Goal: Task Accomplishment & Management: Use online tool/utility

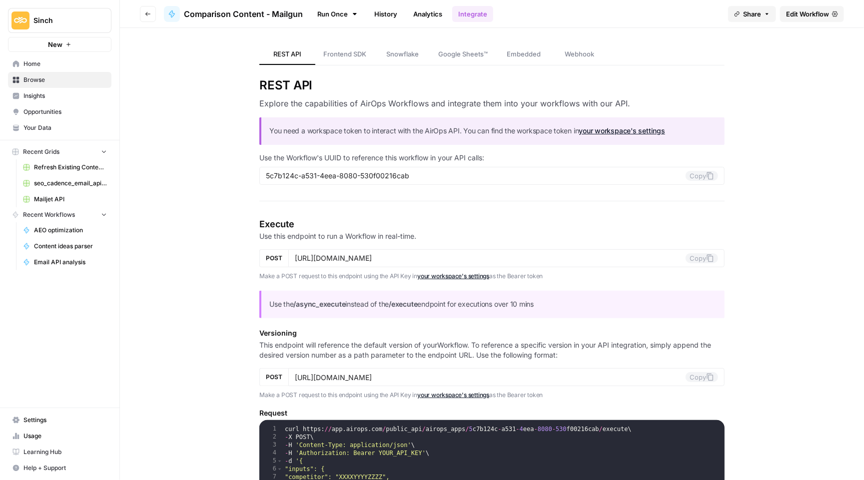
click at [57, 63] on span "Home" at bounding box center [64, 63] width 83 height 9
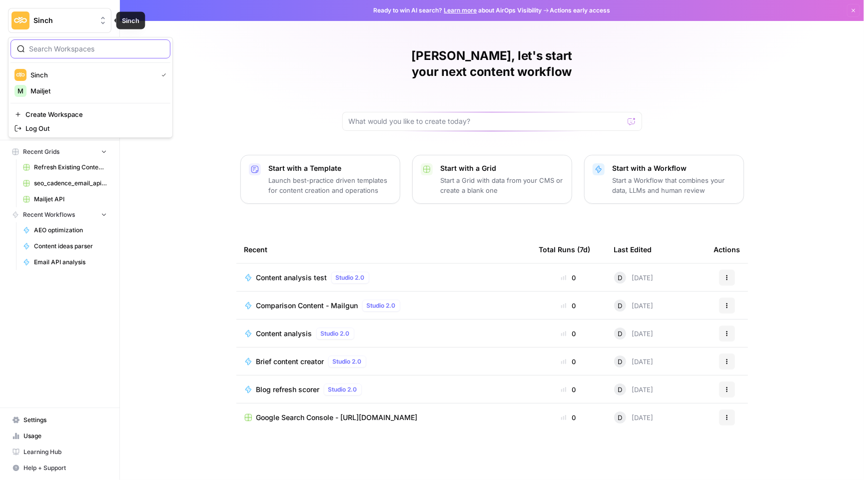
click at [75, 25] on span "Sinch" at bounding box center [63, 20] width 60 height 10
click at [92, 91] on span "Mailjet" at bounding box center [96, 91] width 132 height 10
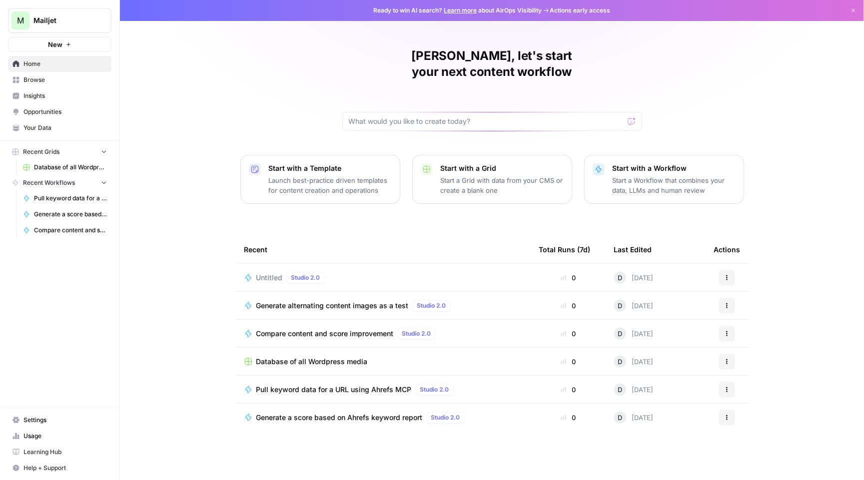
click at [51, 82] on span "Browse" at bounding box center [64, 79] width 83 height 9
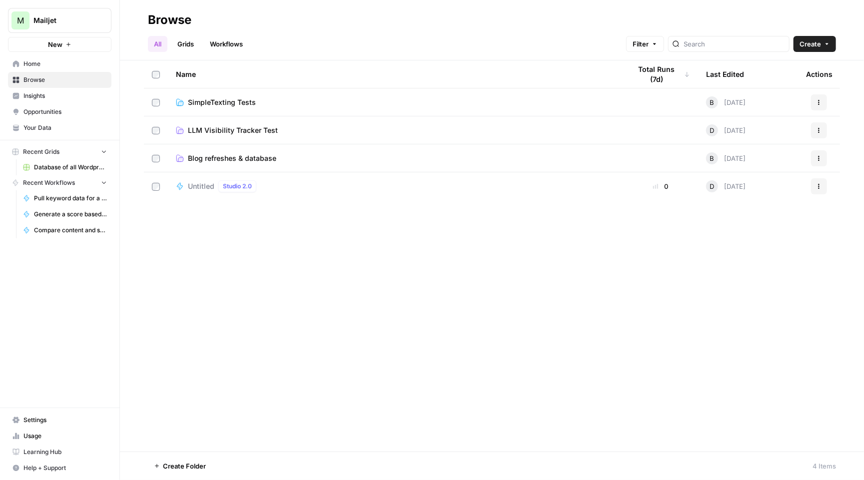
click at [241, 154] on span "Blog refreshes & database" at bounding box center [232, 158] width 88 height 10
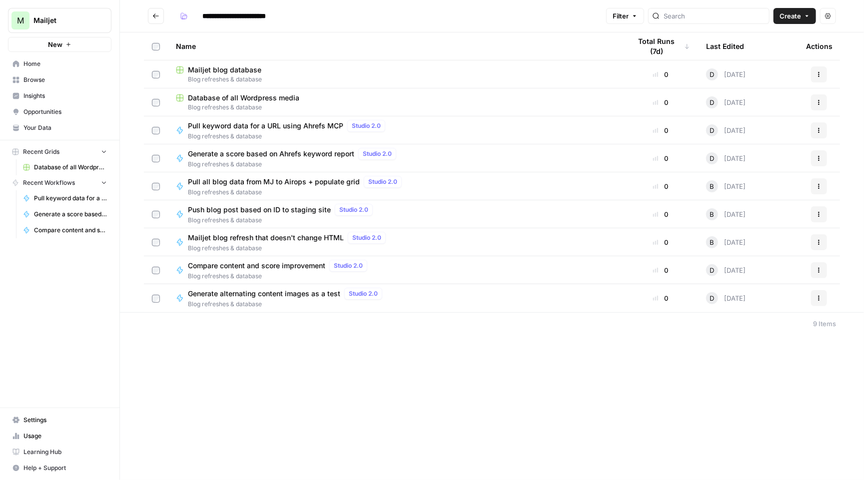
click at [286, 181] on span "Pull all blog data from MJ to Airops + populate grid" at bounding box center [274, 182] width 172 height 10
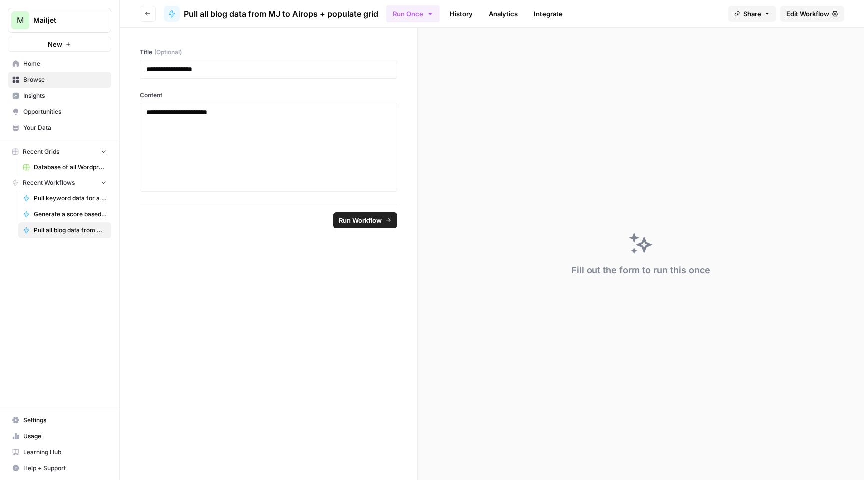
click at [805, 13] on span "Edit Workflow" at bounding box center [807, 14] width 43 height 10
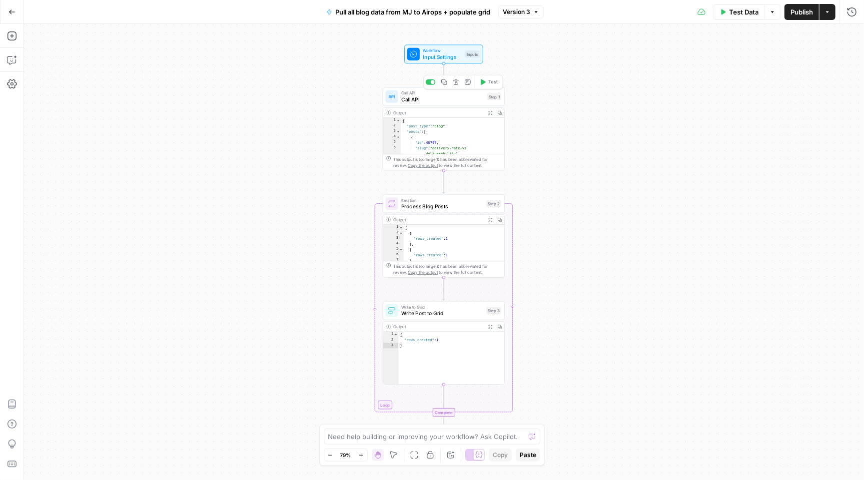
click at [442, 97] on span "Call API" at bounding box center [442, 99] width 82 height 8
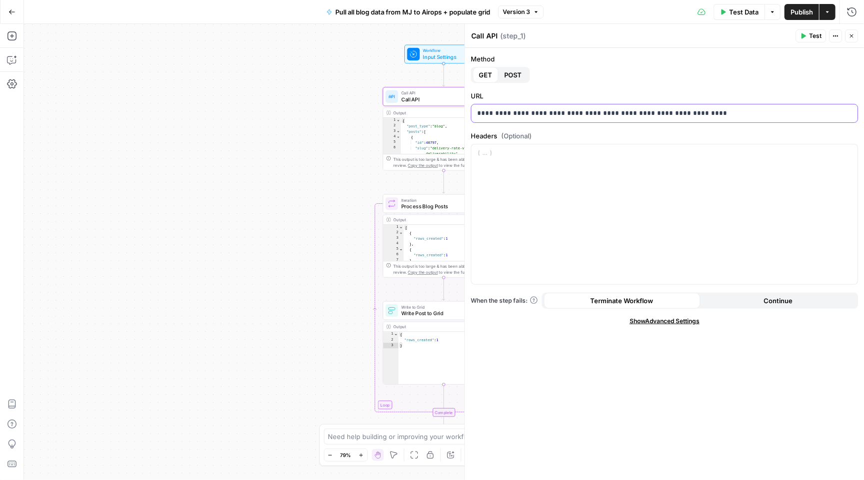
click at [622, 111] on p "**********" at bounding box center [664, 113] width 374 height 10
click at [853, 33] on icon "button" at bounding box center [851, 36] width 6 height 6
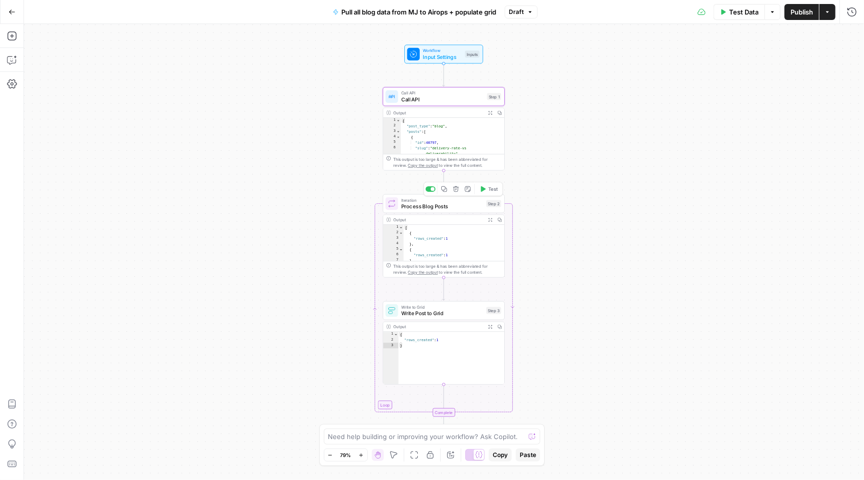
click at [460, 209] on span "Process Blog Posts" at bounding box center [442, 206] width 82 height 8
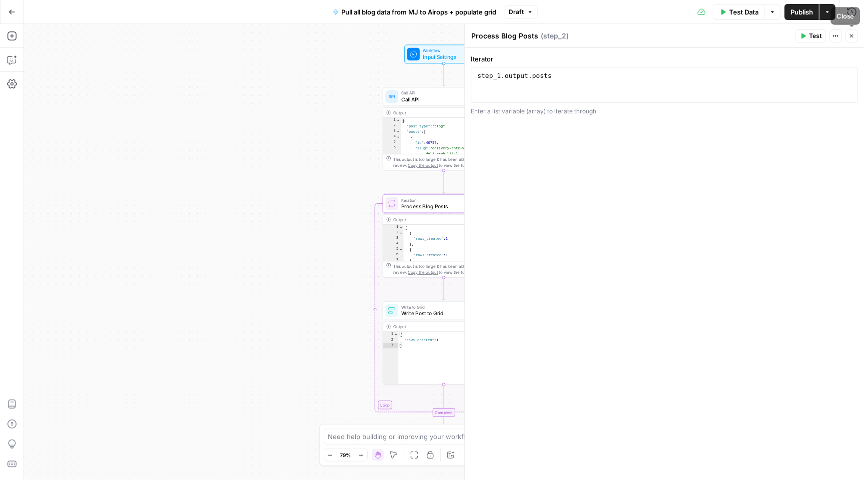
click at [853, 33] on icon "button" at bounding box center [851, 36] width 6 height 6
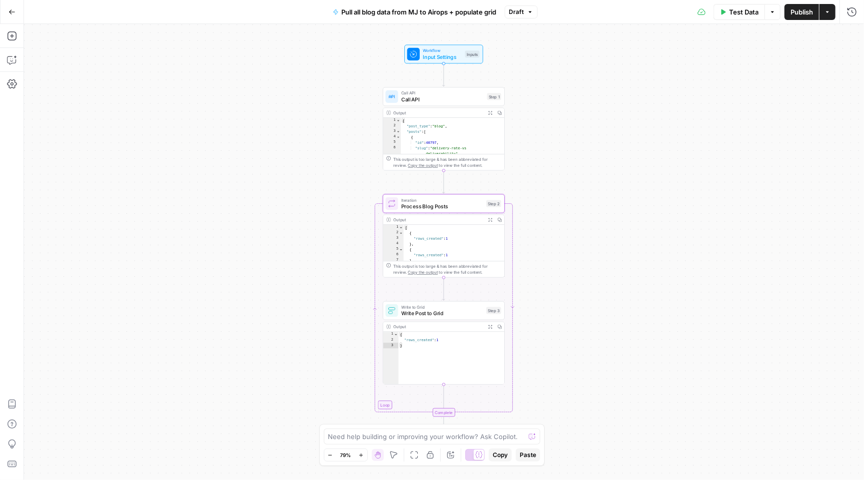
click at [449, 317] on span "Write Post to Grid" at bounding box center [442, 313] width 82 height 8
type input "Mailjet blog database"
type input "New - URL"
type input "post_id"
type input "post_title"
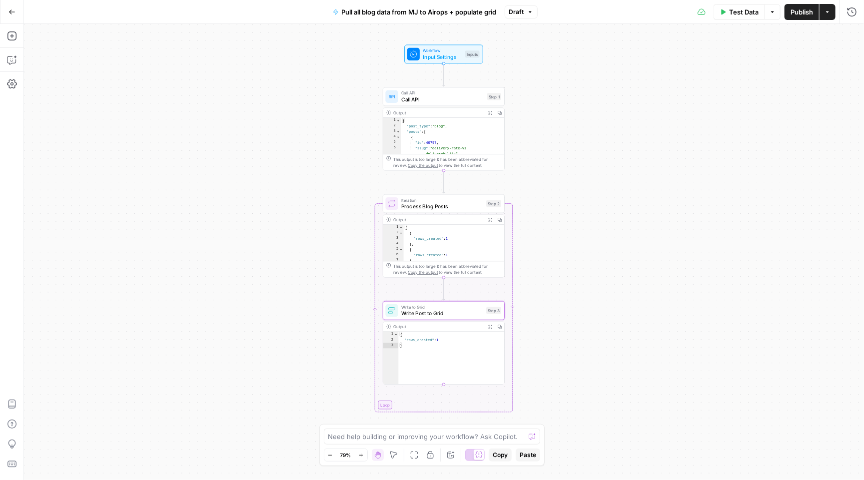
type input "post_content"
type input "URL"
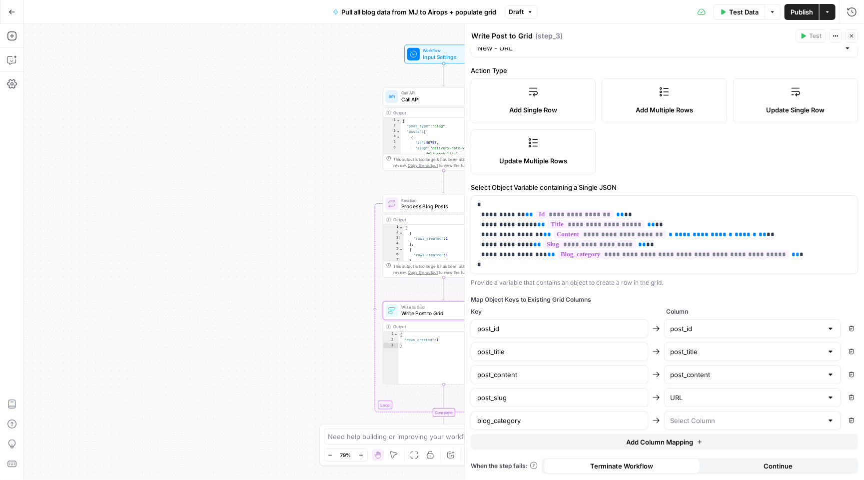
click at [300, 316] on div "Workflow Input Settings Inputs Call API Call API Step 1 Output Expand Output Co…" at bounding box center [444, 252] width 840 height 456
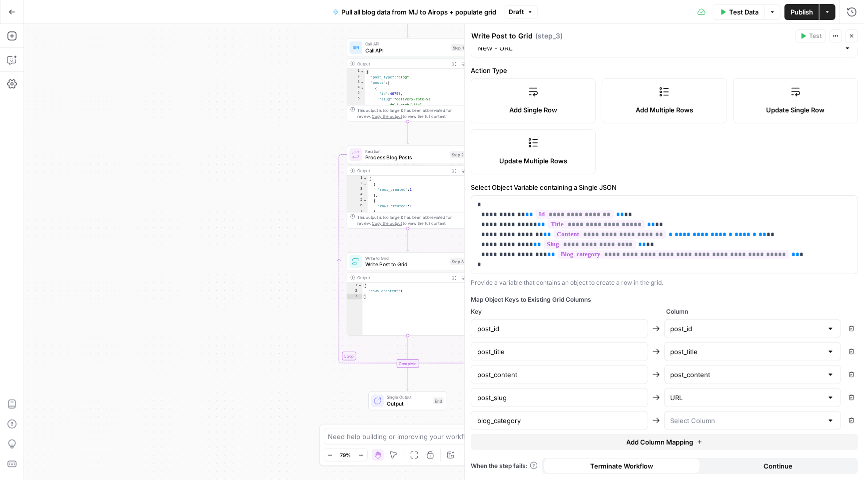
drag, startPoint x: 300, startPoint y: 316, endPoint x: 255, endPoint y: 239, distance: 89.1
click at [255, 239] on div "Workflow Input Settings Inputs Call API Call API Step 1 Output Expand Output Co…" at bounding box center [444, 252] width 840 height 456
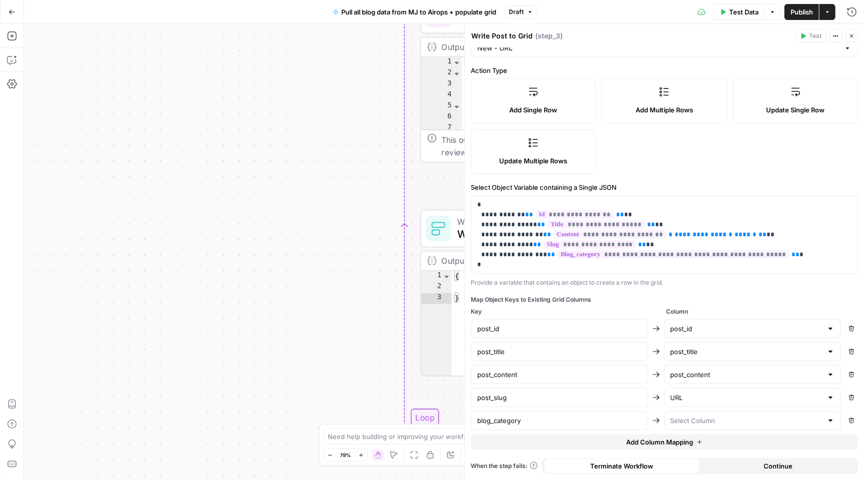
drag, startPoint x: 255, startPoint y: 239, endPoint x: 217, endPoint y: 239, distance: 38.0
click at [217, 239] on div "Workflow Input Settings Inputs Call API Call API Step 1 Output Expand Output Co…" at bounding box center [444, 252] width 840 height 456
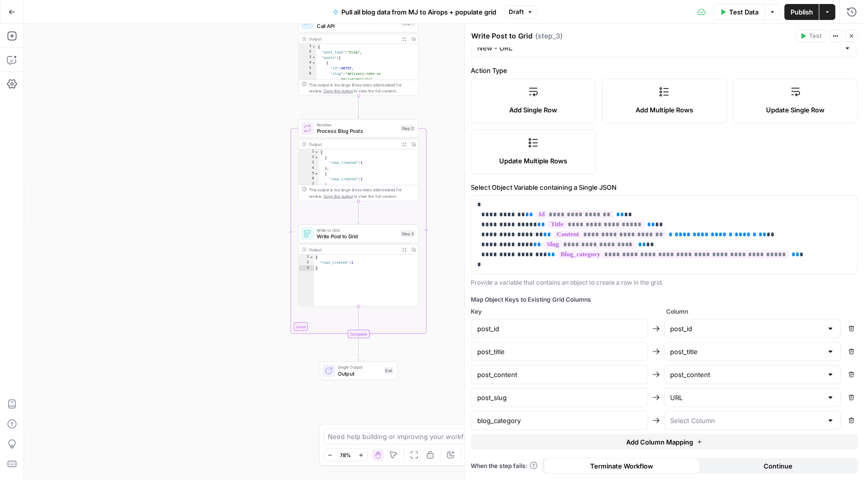
click at [737, 11] on span "Test Data" at bounding box center [743, 12] width 29 height 10
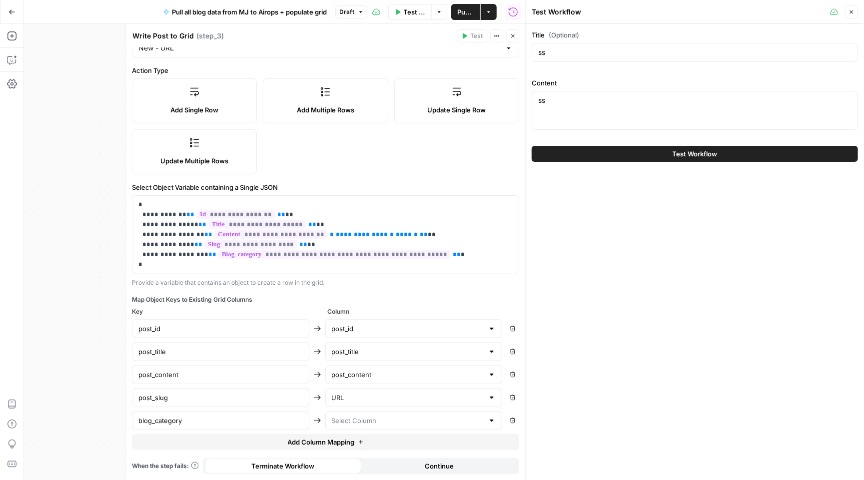
click at [659, 152] on button "Test Workflow" at bounding box center [695, 154] width 326 height 16
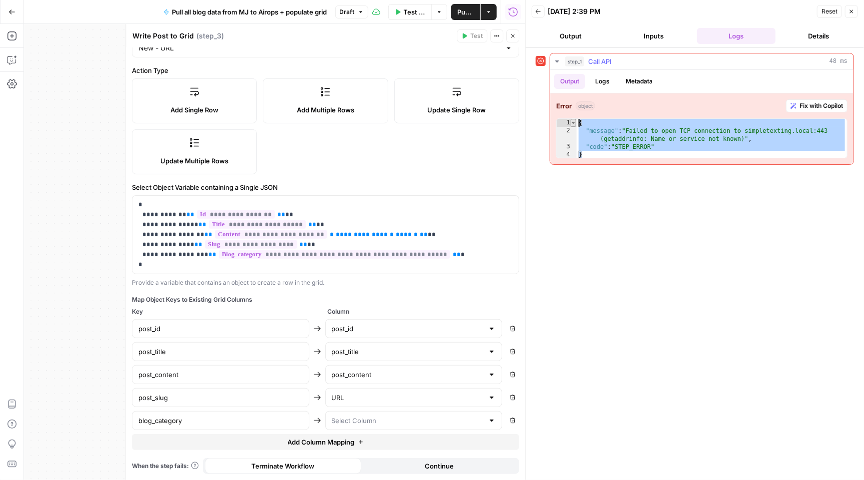
drag, startPoint x: 625, startPoint y: 154, endPoint x: 571, endPoint y: 120, distance: 63.8
click at [571, 120] on div "* 1 2 3 4 { "message" : "Failed to open TCP connection to simpletexting.local:4…" at bounding box center [701, 138] width 291 height 40
type textarea "**********"
click at [600, 77] on button "Logs" at bounding box center [602, 81] width 26 height 15
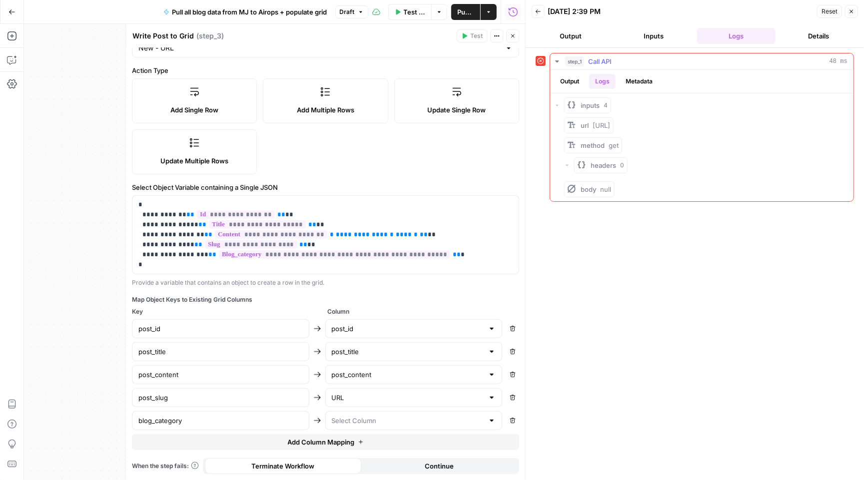
click at [564, 82] on button "Output" at bounding box center [569, 81] width 31 height 15
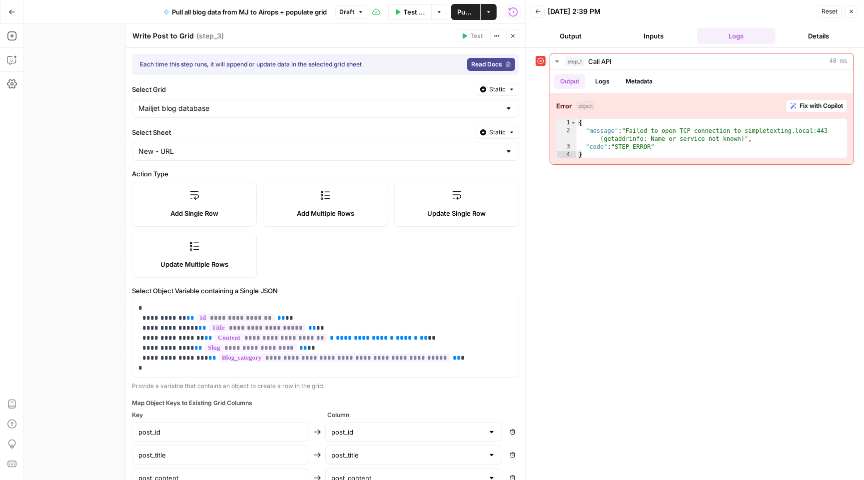
click at [517, 28] on header "Write Post to Grid Write Post to Grid ( step_3 ) Test Actions Close" at bounding box center [325, 36] width 399 height 24
click at [515, 38] on icon "button" at bounding box center [513, 36] width 6 height 6
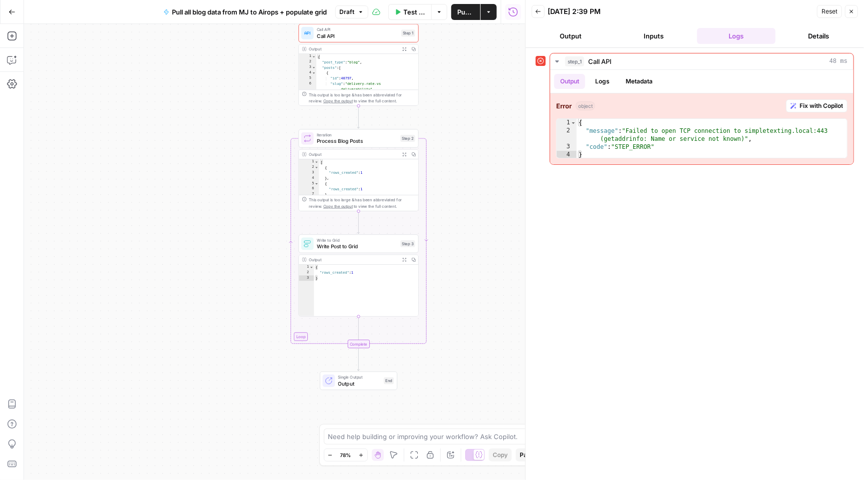
drag, startPoint x: 436, startPoint y: 79, endPoint x: 436, endPoint y: 160, distance: 81.5
click at [436, 160] on div "Workflow Input Settings Inputs Error Call API Call API Step 1 Output Expand Out…" at bounding box center [274, 252] width 501 height 456
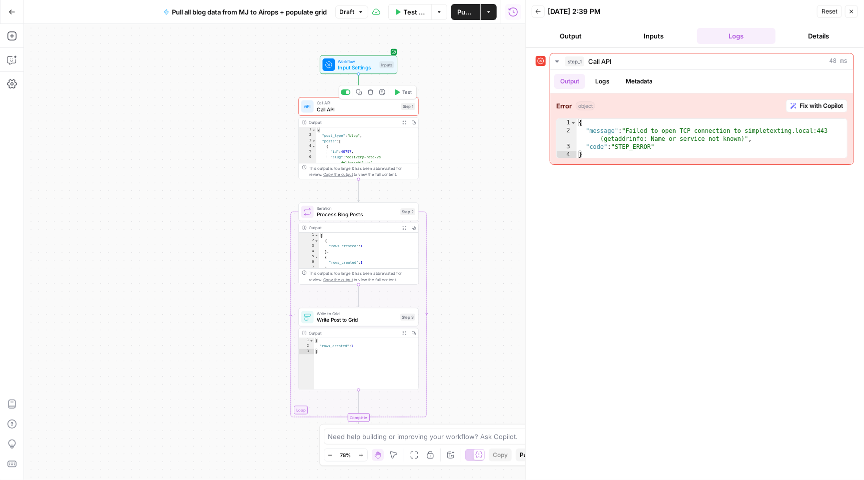
click at [358, 107] on span "Call API" at bounding box center [357, 109] width 81 height 8
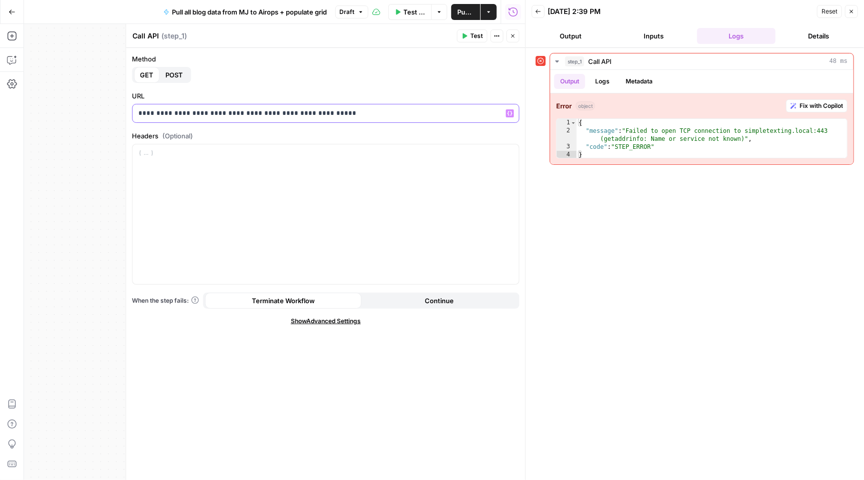
click at [372, 112] on p "**********" at bounding box center [325, 113] width 374 height 10
click at [475, 34] on span "Test" at bounding box center [476, 35] width 12 height 9
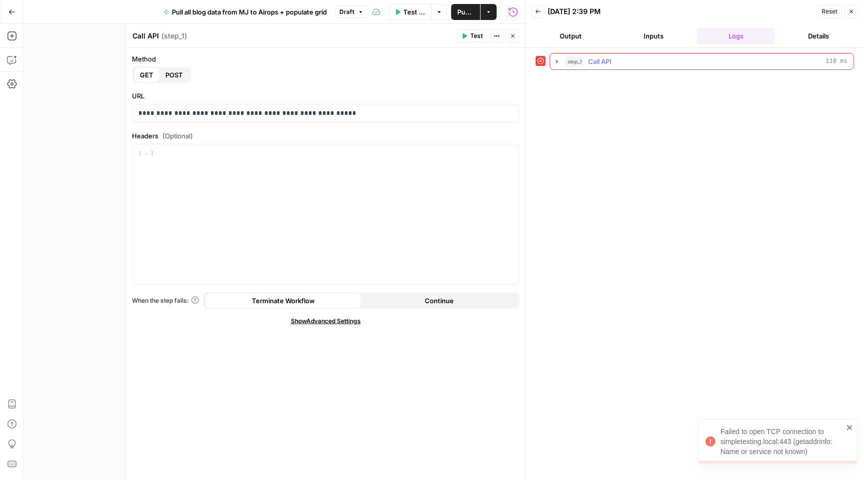
click at [555, 59] on icon "button" at bounding box center [557, 61] width 8 height 8
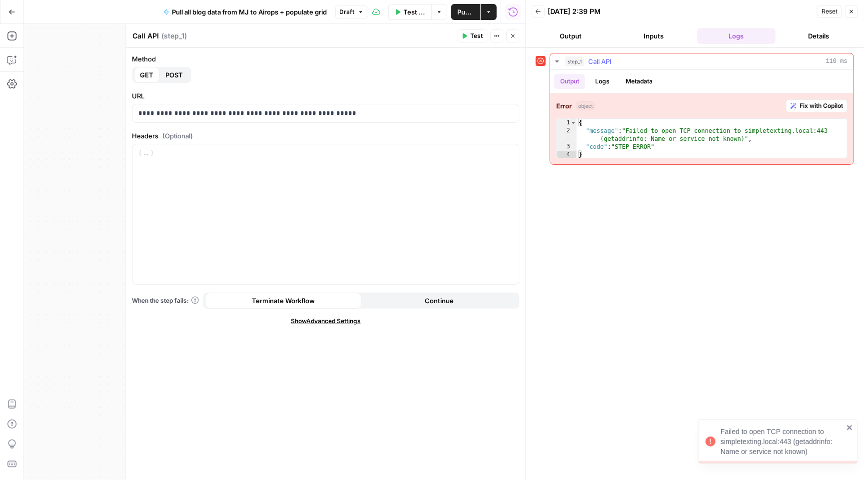
click at [835, 109] on span "Fix with Copilot" at bounding box center [821, 105] width 43 height 9
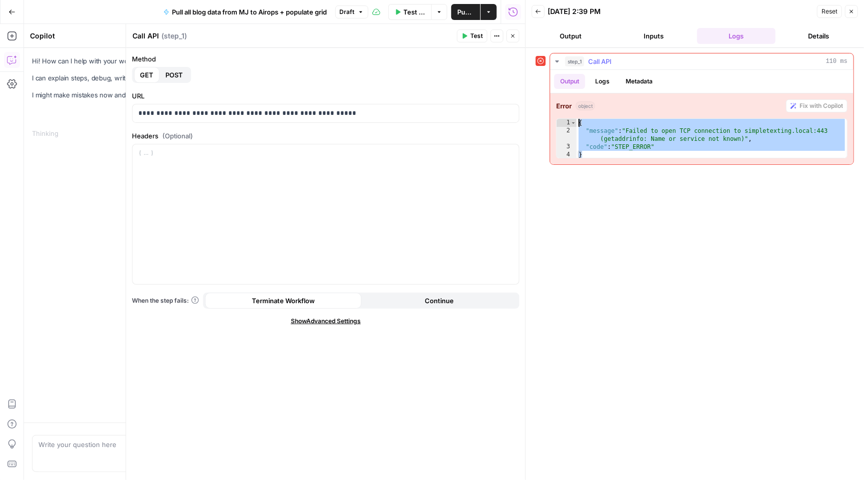
drag, startPoint x: 593, startPoint y: 155, endPoint x: 580, endPoint y: 124, distance: 33.6
click at [580, 124] on div "{ "message" : "Failed to open TCP connection to simpletexting.local:443 (getadd…" at bounding box center [712, 147] width 270 height 56
type textarea "**********"
